Goal: Information Seeking & Learning: Learn about a topic

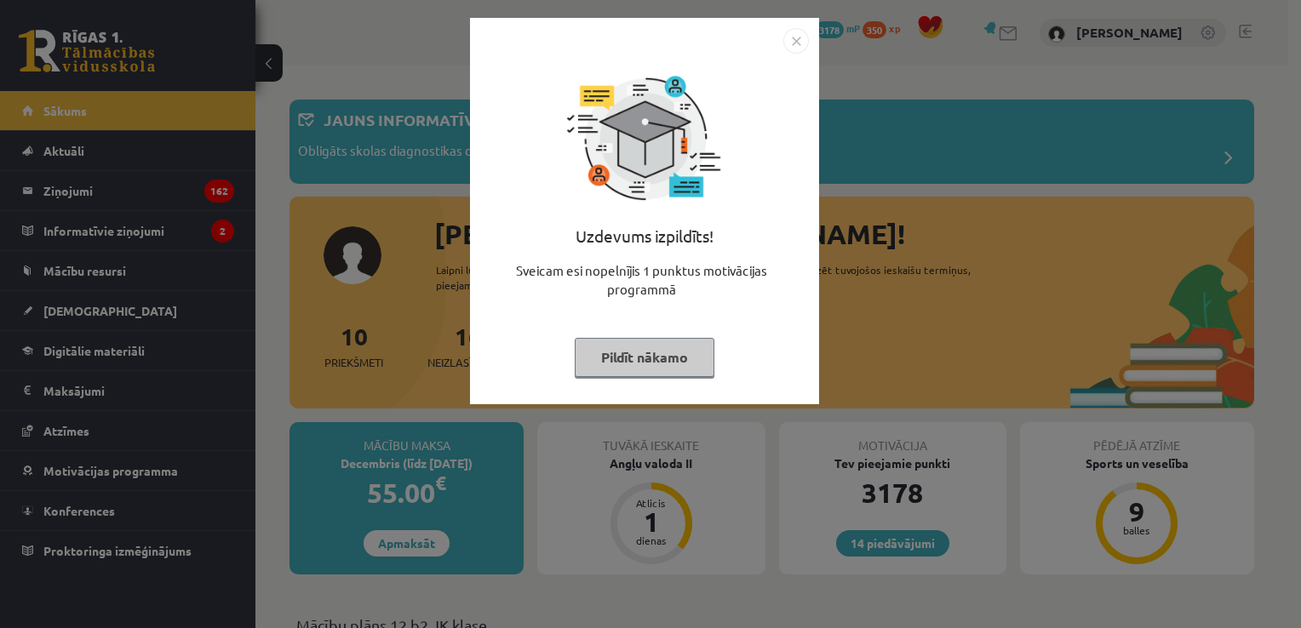
click at [783, 46] on img "Close" at bounding box center [796, 41] width 26 height 26
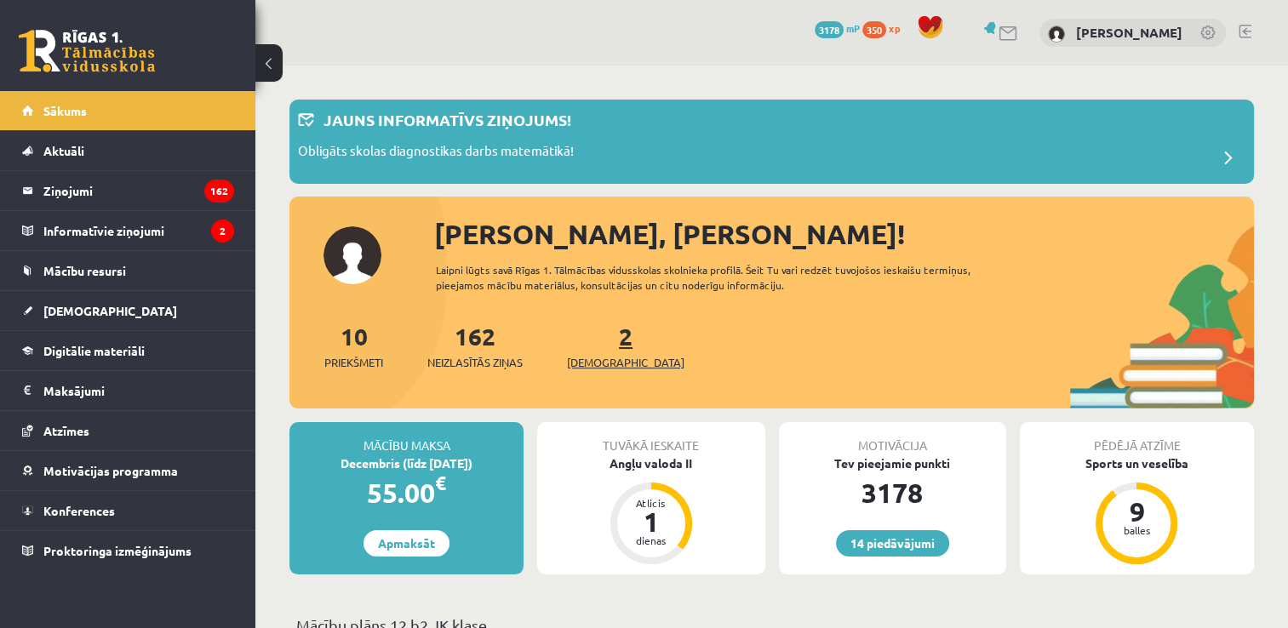
click at [599, 346] on link "2 Ieskaites" at bounding box center [625, 346] width 117 height 50
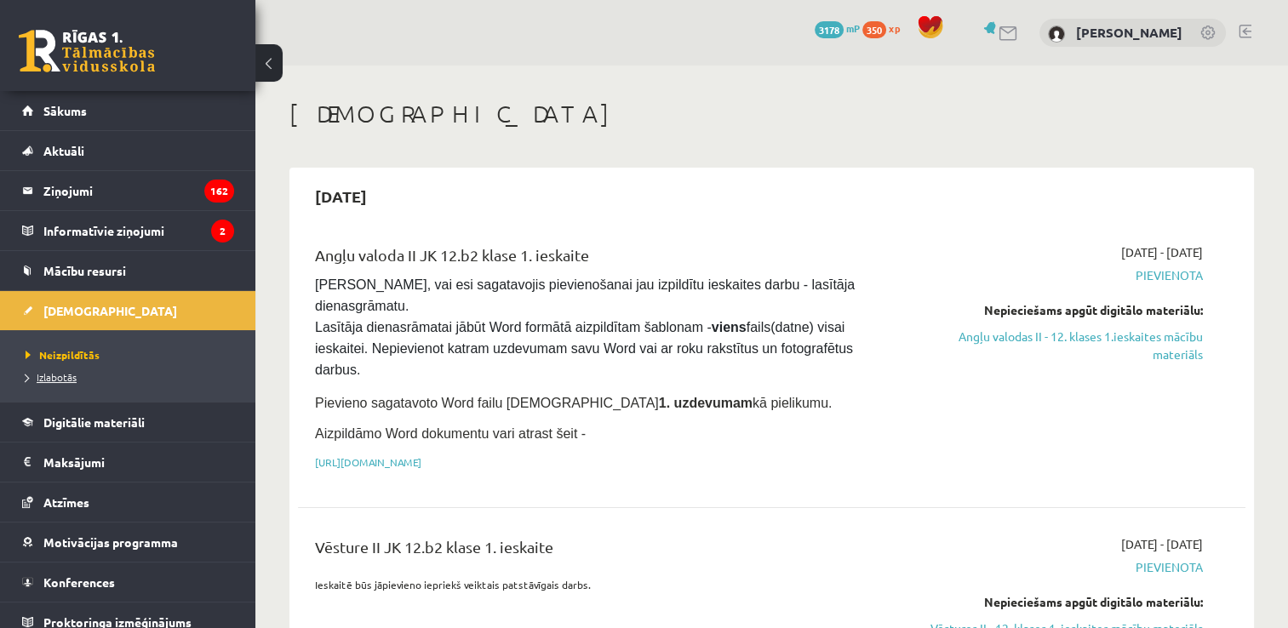
click at [71, 376] on span "Izlabotās" at bounding box center [51, 377] width 51 height 14
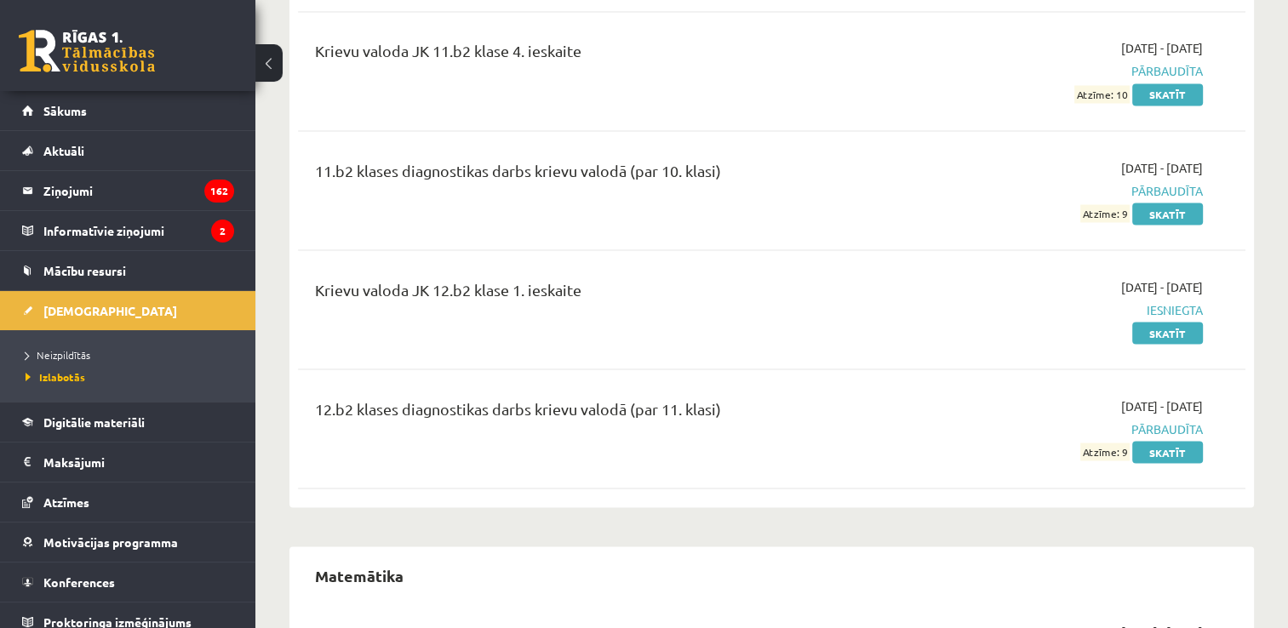
scroll to position [3079, 0]
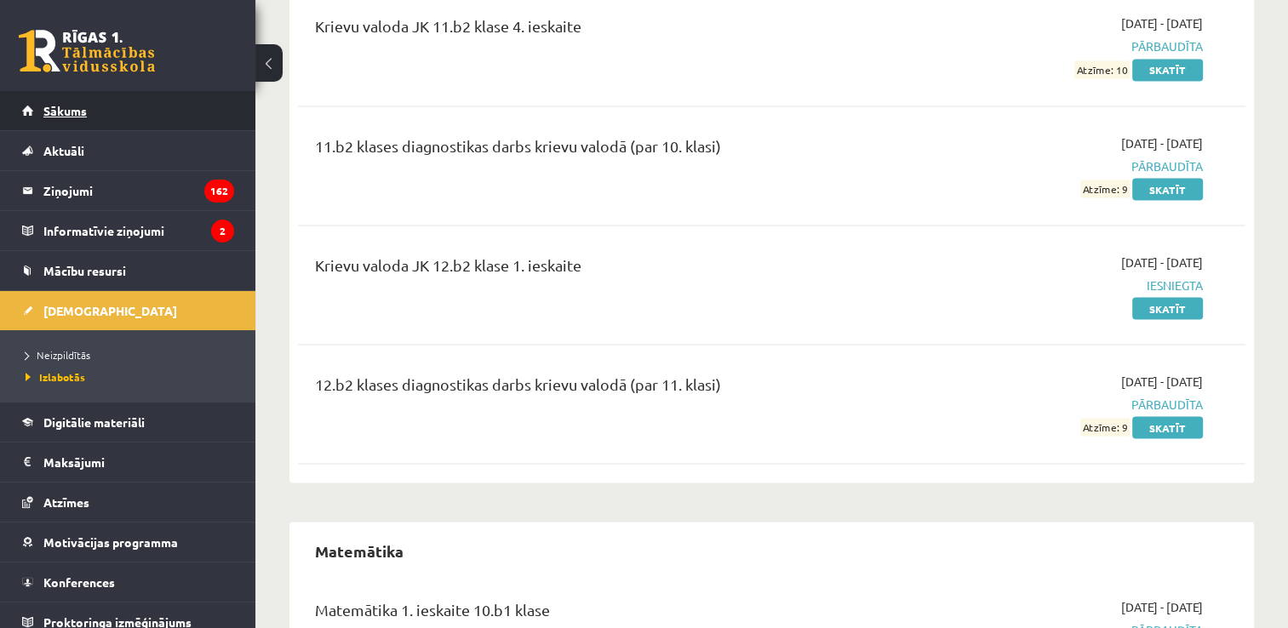
click at [95, 104] on link "Sākums" at bounding box center [128, 110] width 212 height 39
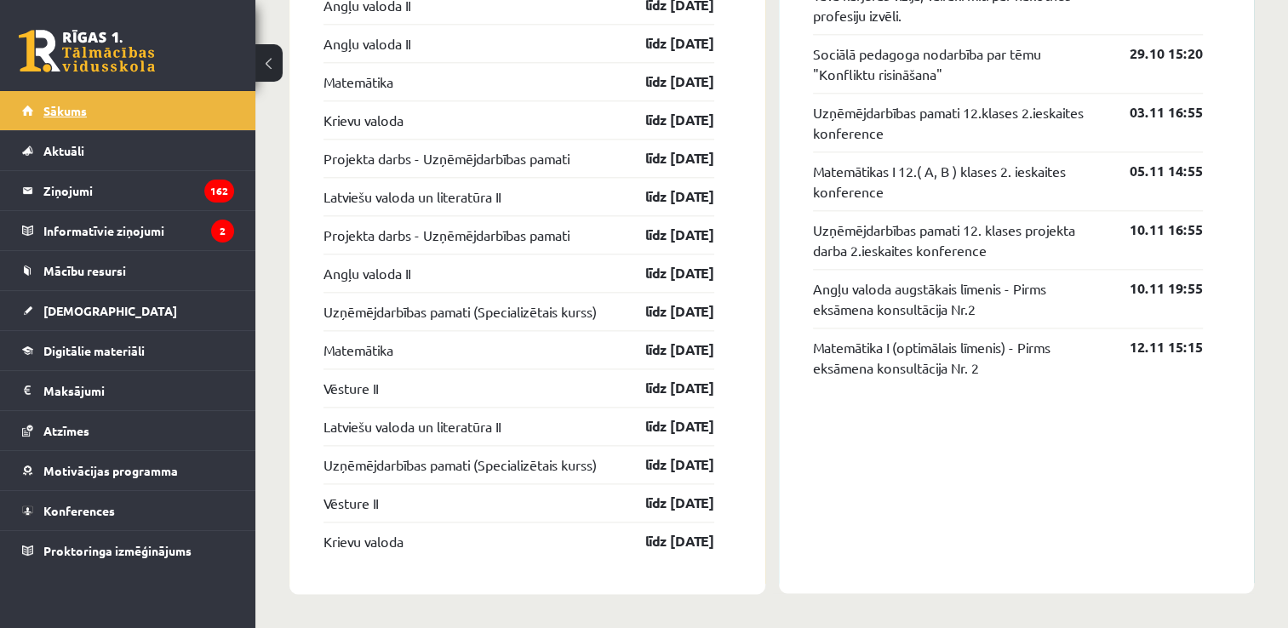
scroll to position [1990, 0]
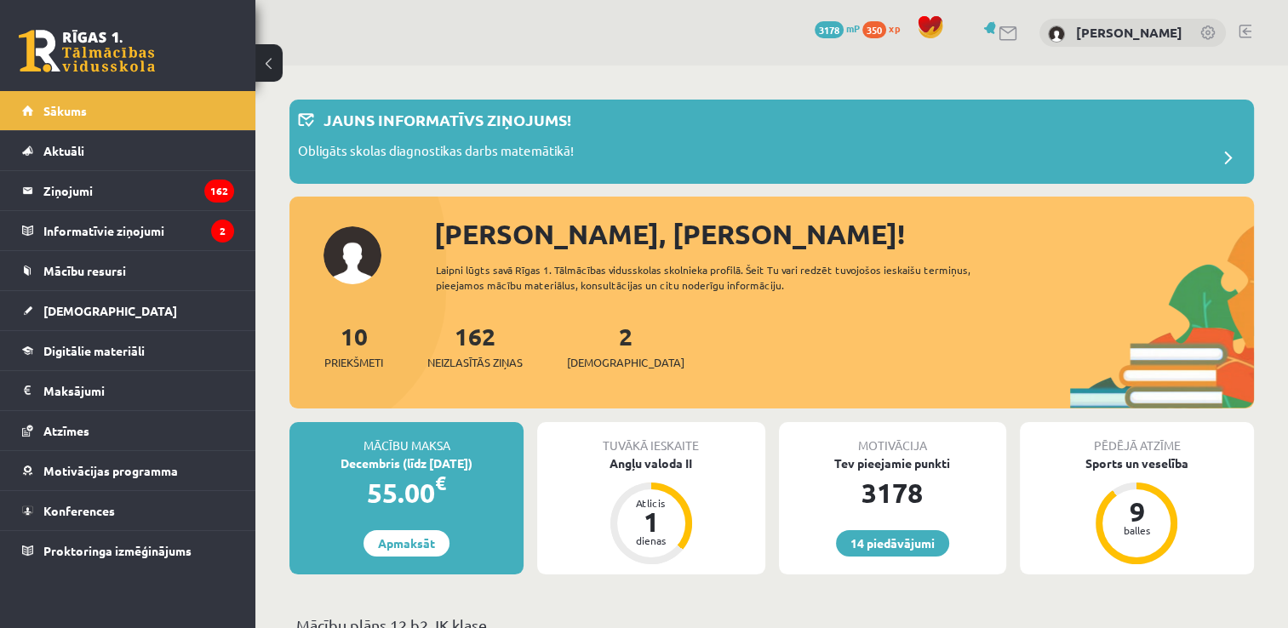
click at [125, 187] on legend "Ziņojumi 162" at bounding box center [138, 190] width 191 height 39
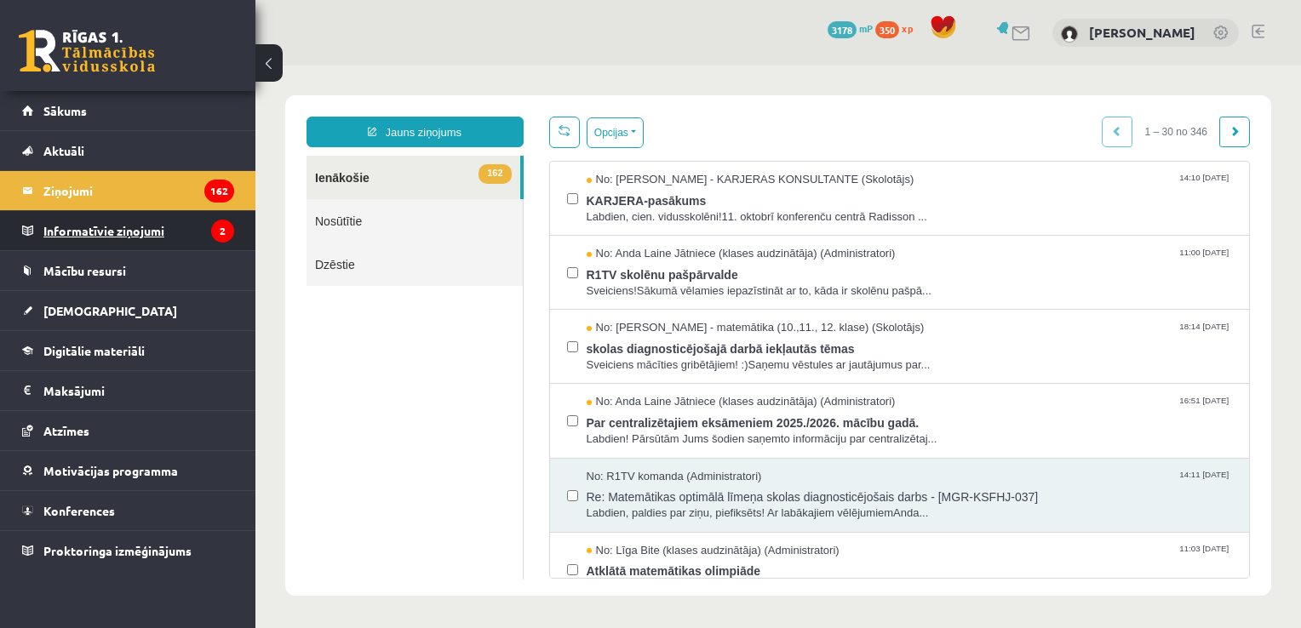
click at [152, 225] on legend "Informatīvie ziņojumi 2" at bounding box center [138, 230] width 191 height 39
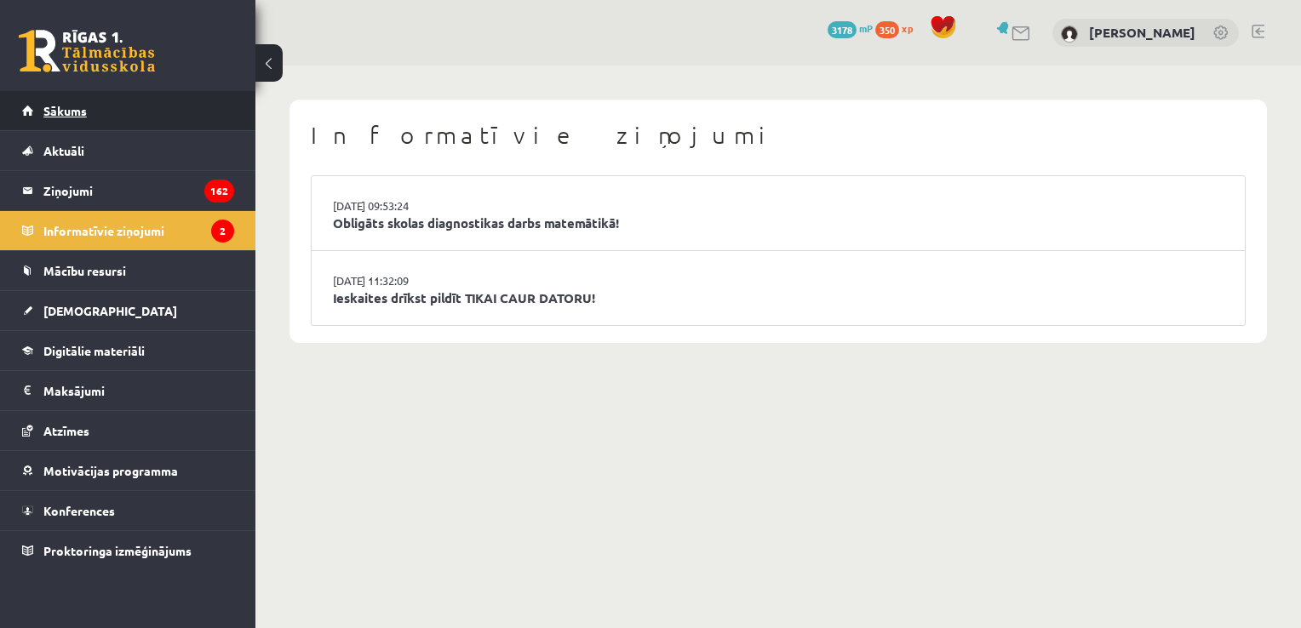
click at [156, 115] on link "Sākums" at bounding box center [128, 110] width 212 height 39
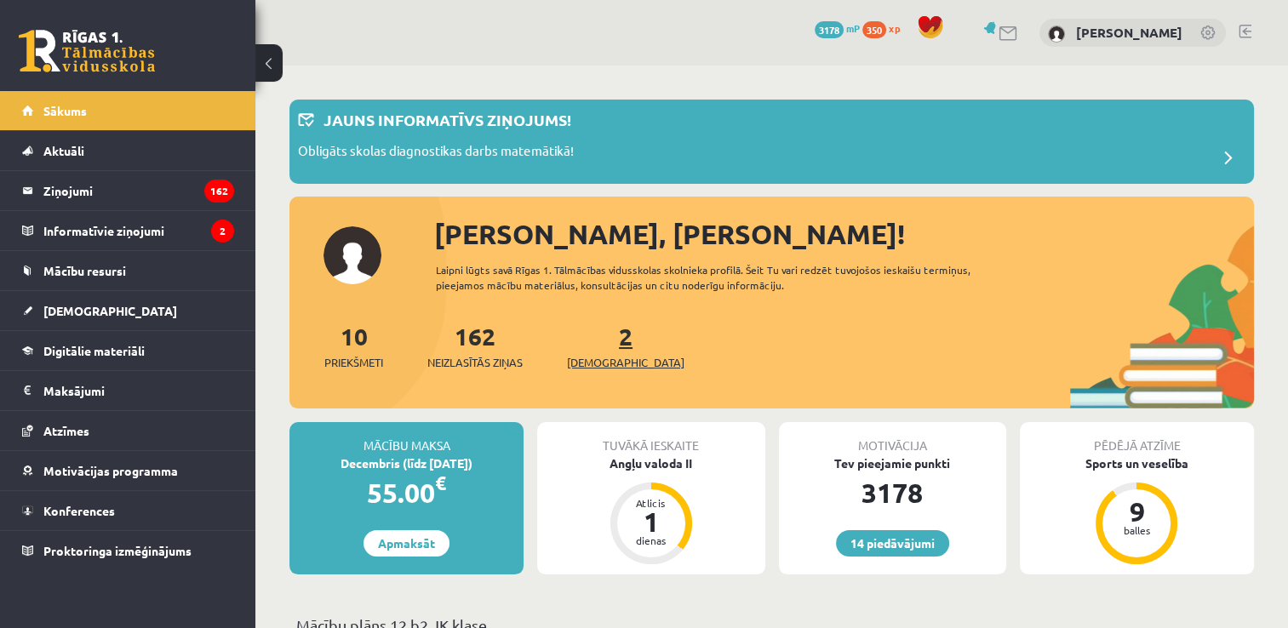
click at [598, 335] on link "2 Ieskaites" at bounding box center [625, 346] width 117 height 50
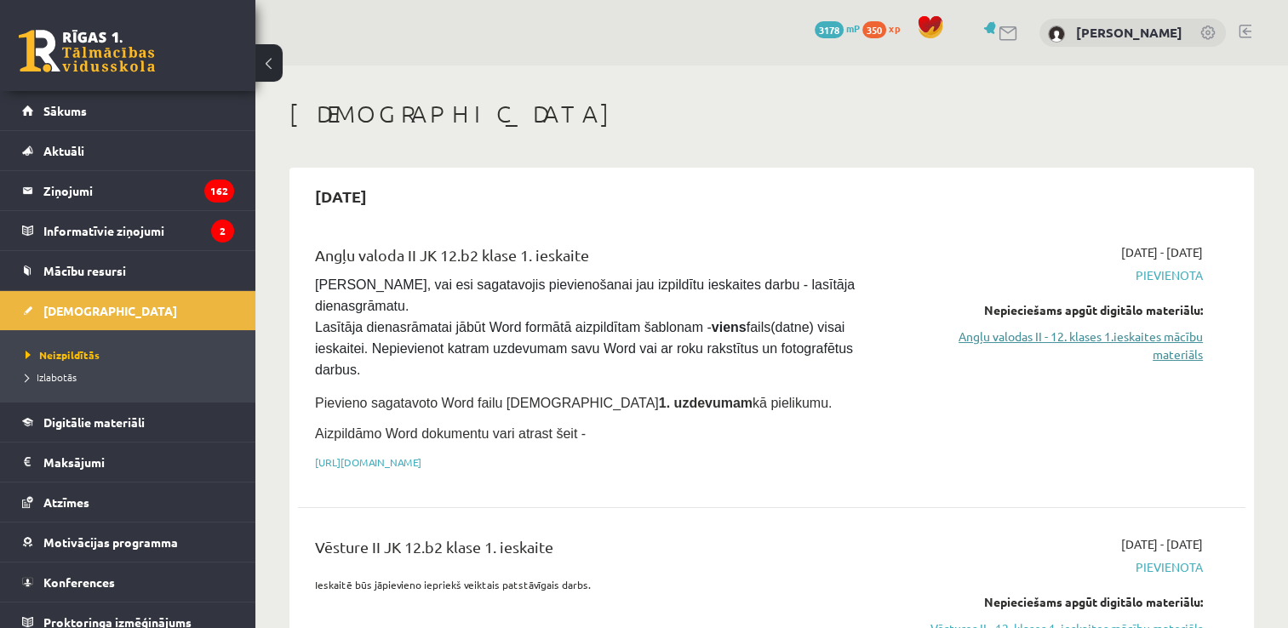
click at [988, 339] on link "Angļu valodas II - 12. klases 1.ieskaites mācību materiāls" at bounding box center [1063, 346] width 279 height 36
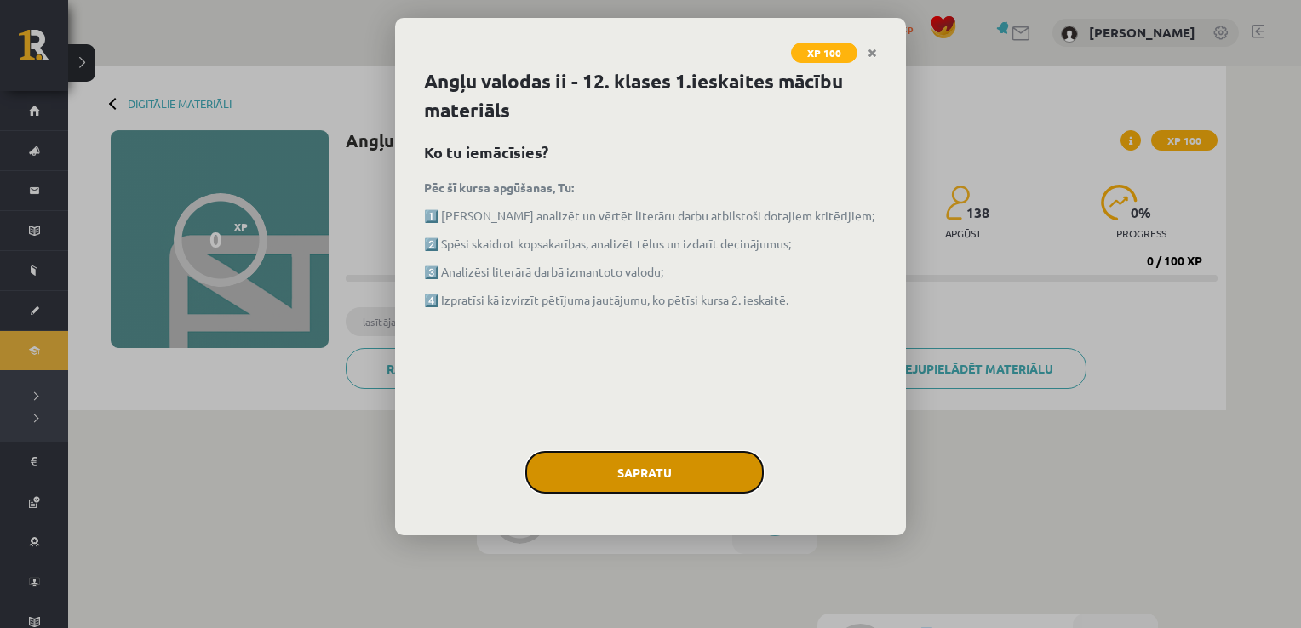
click at [637, 465] on button "Sapratu" at bounding box center [644, 472] width 238 height 43
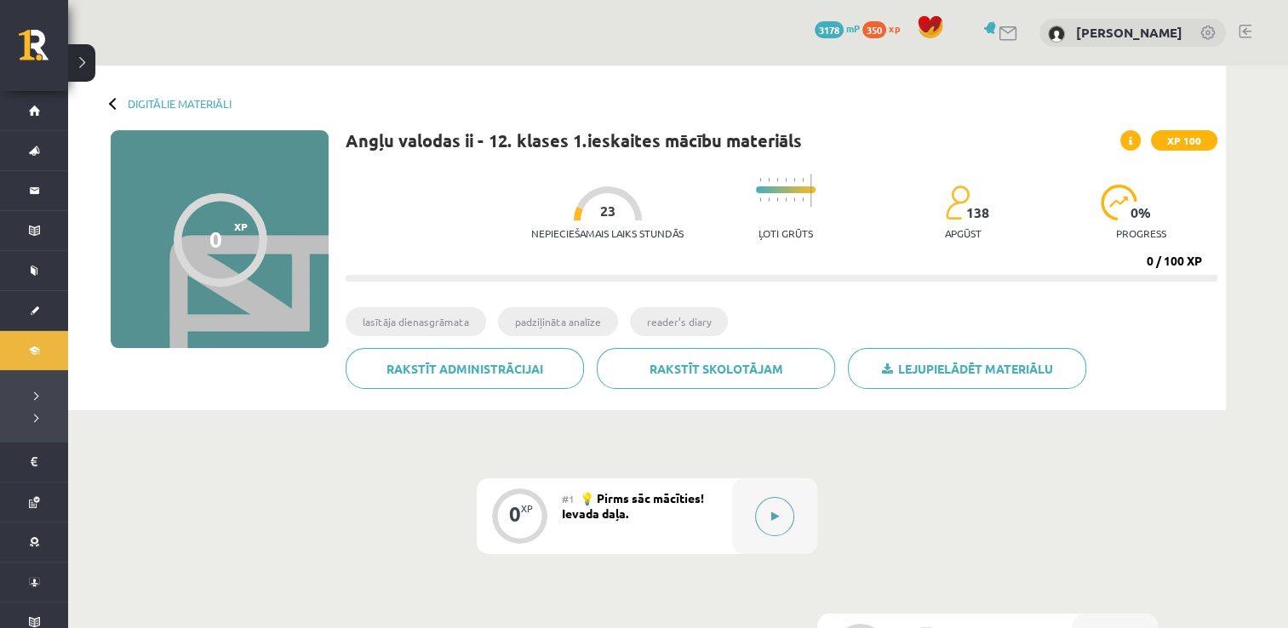
click at [785, 505] on button at bounding box center [774, 516] width 39 height 39
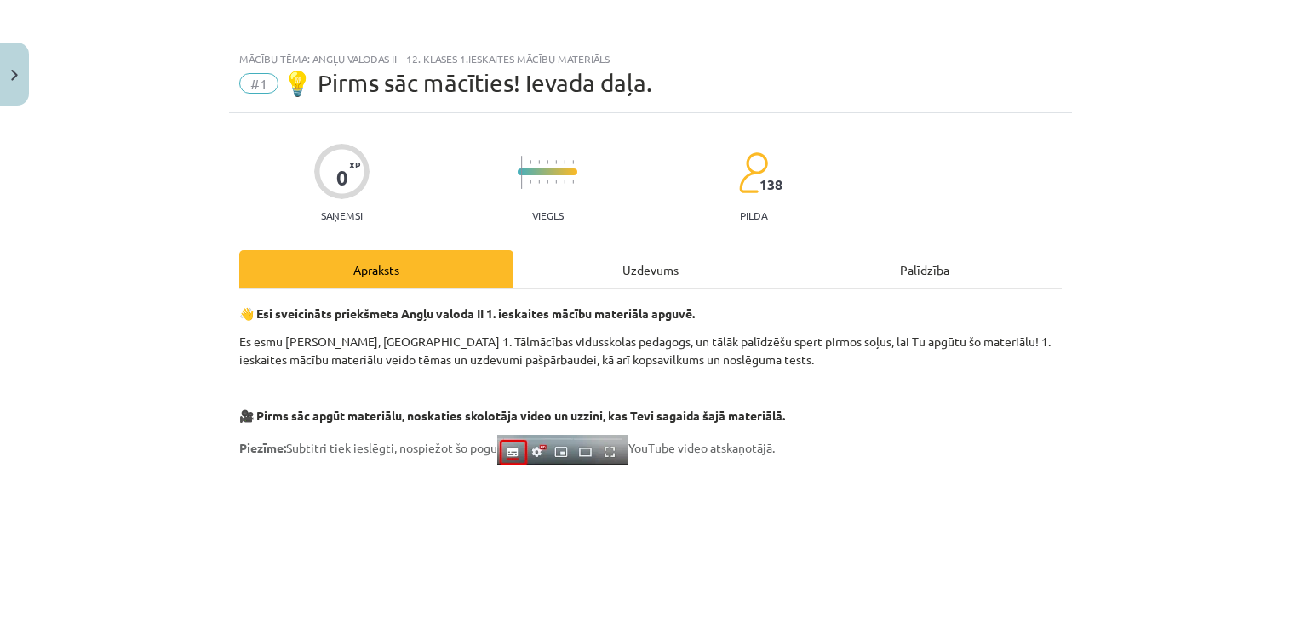
click at [630, 274] on div "Uzdevums" at bounding box center [650, 269] width 274 height 38
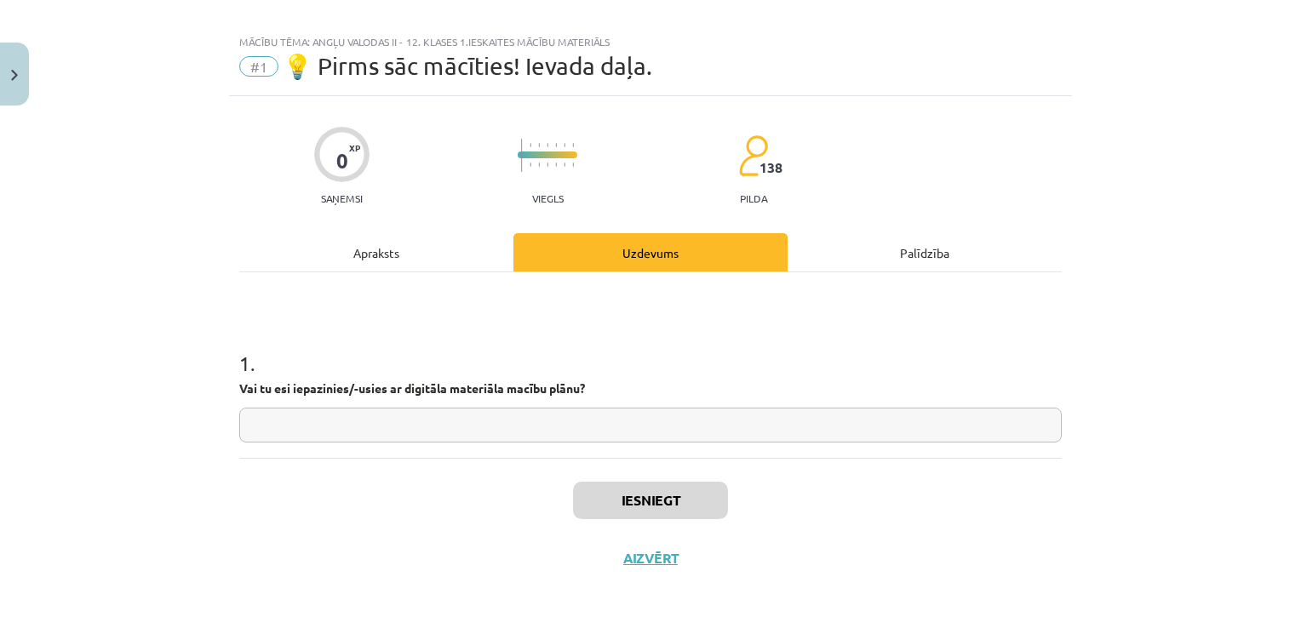
click at [528, 417] on input "text" at bounding box center [650, 425] width 822 height 35
click at [810, 438] on input "*" at bounding box center [650, 425] width 822 height 35
type input "**"
click at [698, 495] on button "Iesniegt" at bounding box center [650, 500] width 155 height 37
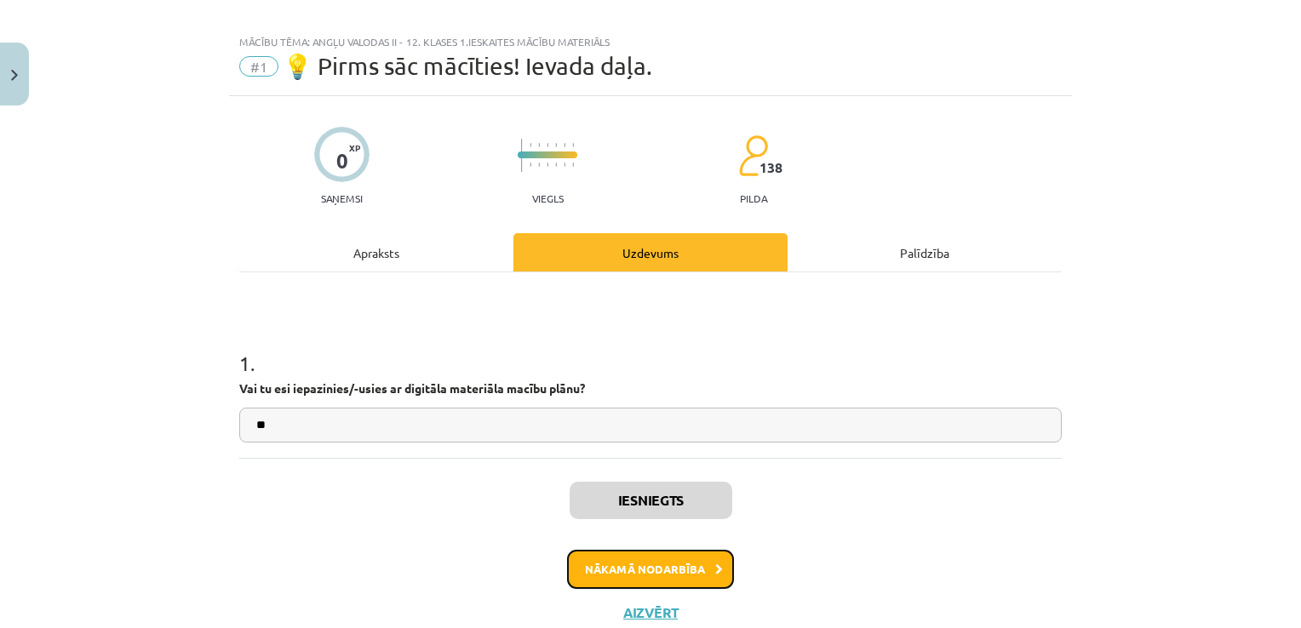
click at [667, 564] on button "Nākamā nodarbība" at bounding box center [650, 569] width 167 height 39
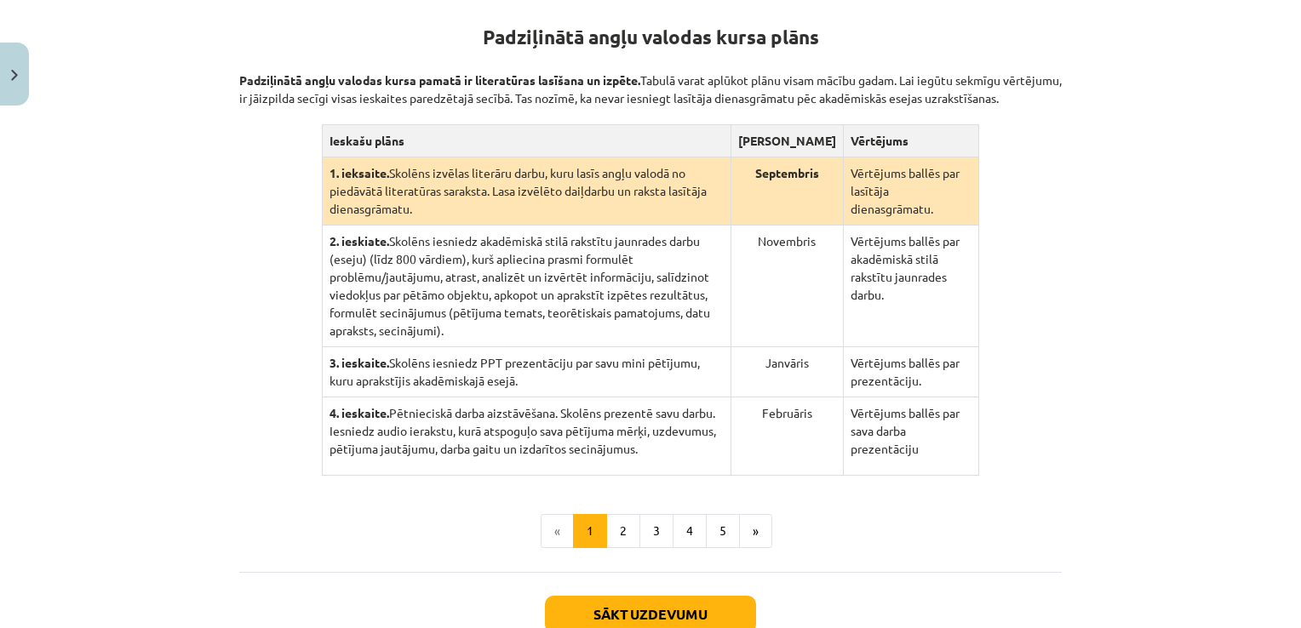
scroll to position [336, 0]
click at [627, 515] on button "2" at bounding box center [623, 532] width 34 height 34
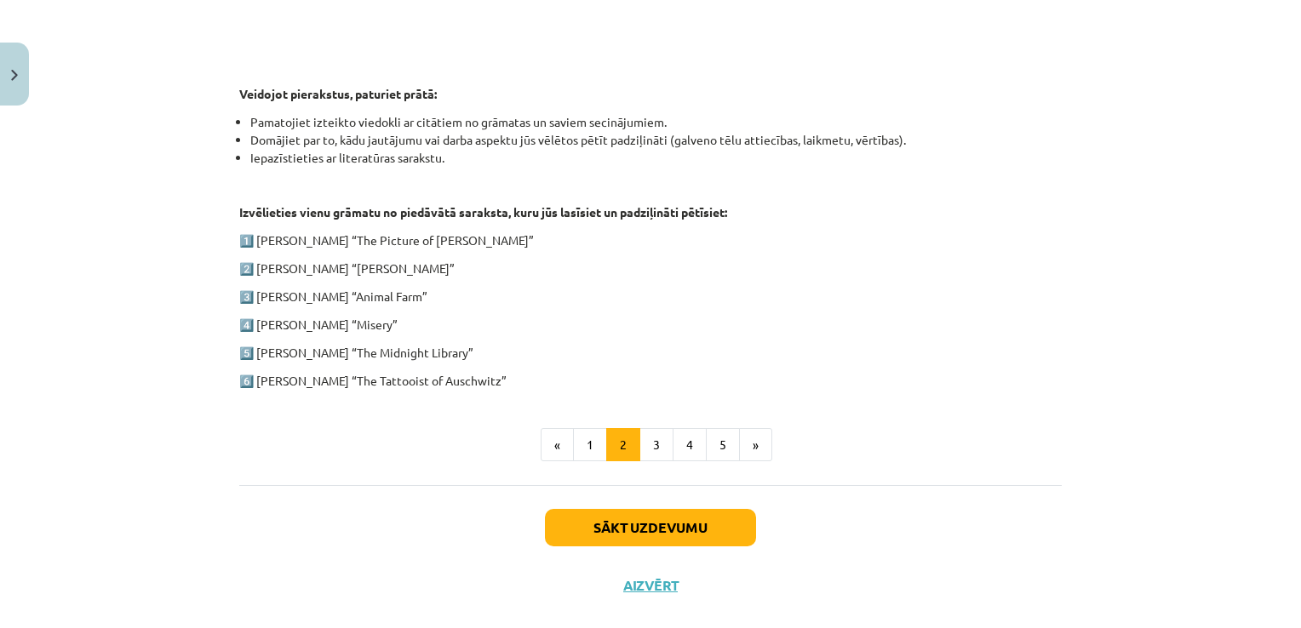
scroll to position [840, 0]
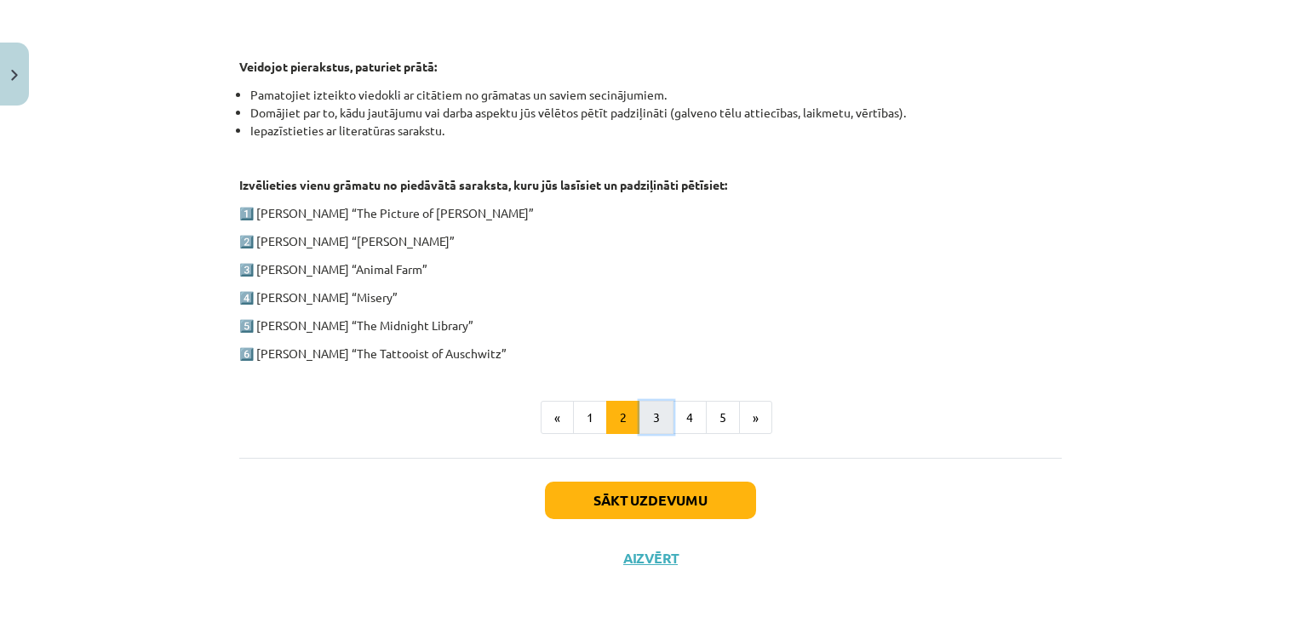
click at [653, 410] on button "3" at bounding box center [656, 418] width 34 height 34
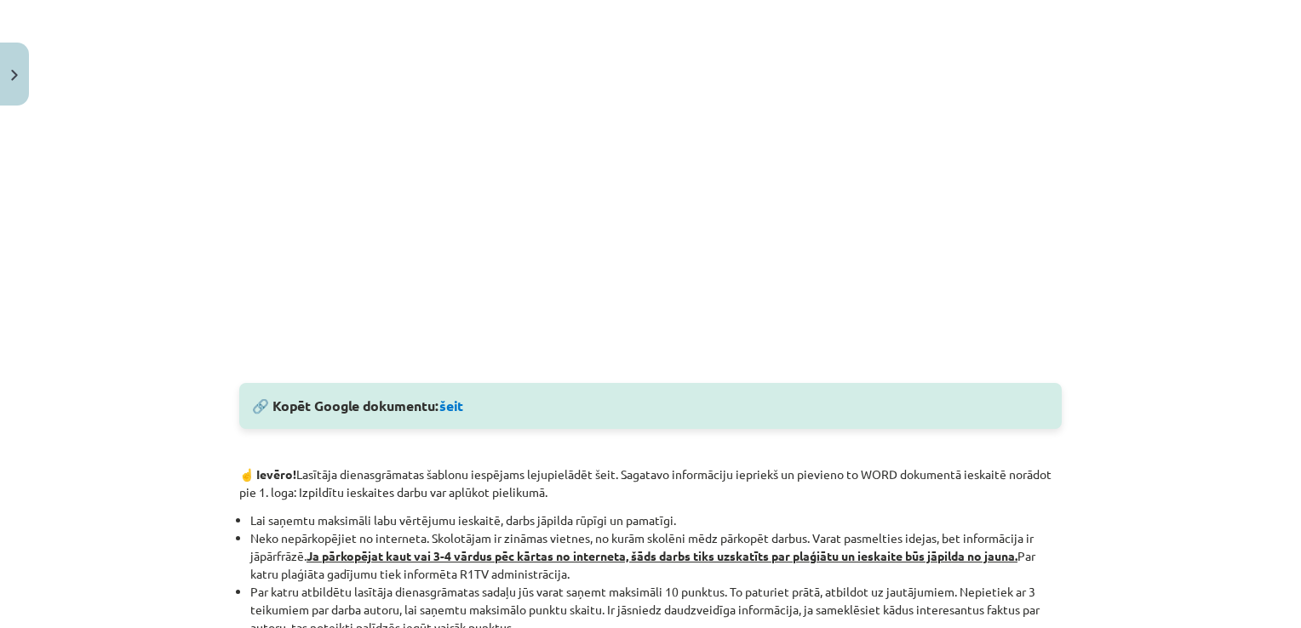
scroll to position [631, 0]
